Goal: Obtain resource: Download file/media

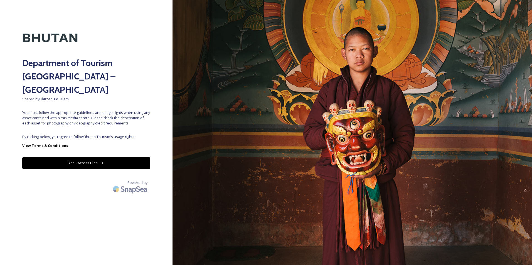
click at [104, 157] on button "Yes - Access Files" at bounding box center [86, 162] width 128 height 11
click at [22, 157] on button "Yes - Access Files" at bounding box center [86, 162] width 128 height 11
click at [84, 157] on button "Yes - Access Files" at bounding box center [86, 162] width 128 height 11
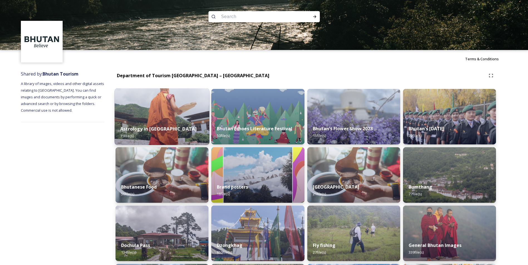
scroll to position [28, 0]
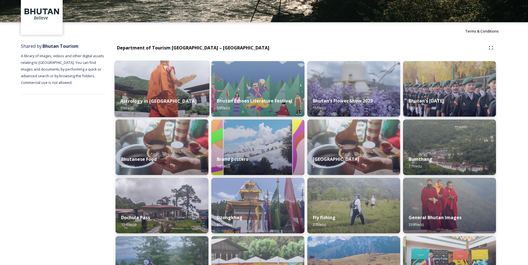
click at [169, 103] on div "Astrology in [GEOGRAPHIC_DATA] 15 file(s)" at bounding box center [162, 104] width 95 height 25
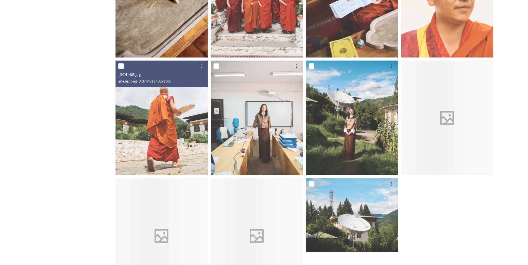
scroll to position [322, 0]
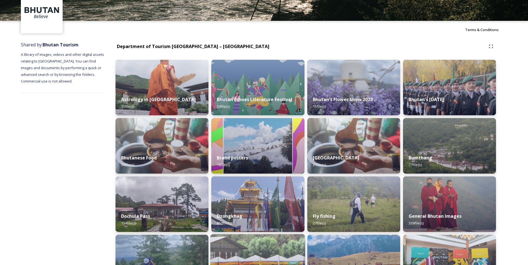
scroll to position [111, 0]
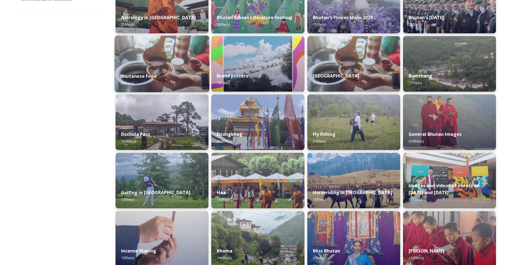
click at [175, 80] on div "Bhutanese Food 56 file(s)" at bounding box center [162, 79] width 95 height 25
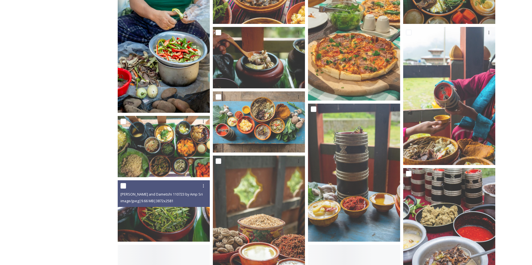
scroll to position [306, 0]
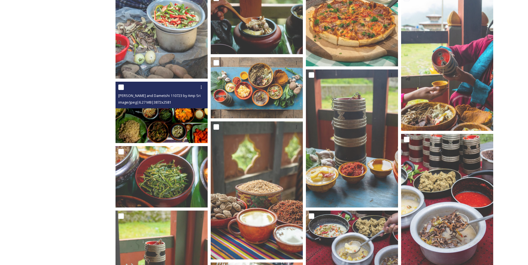
click at [162, 117] on img at bounding box center [161, 112] width 92 height 61
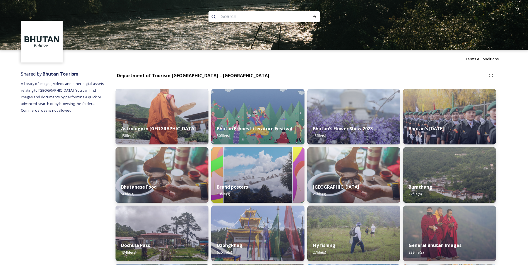
click at [211, 17] on input at bounding box center [256, 17] width 76 height 12
type input "chinese dragon"
click at [211, 16] on input at bounding box center [280, 17] width 59 height 12
